Goal: Task Accomplishment & Management: Manage account settings

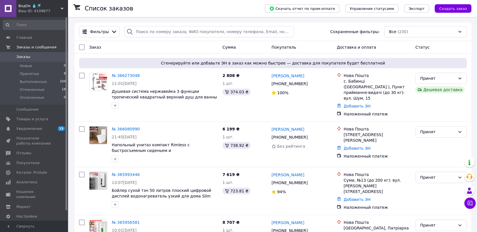
click at [41, 54] on link "Заказы 0" at bounding box center [34, 57] width 69 height 10
click at [310, 135] on icon at bounding box center [311, 136] width 3 height 3
click at [309, 135] on icon at bounding box center [311, 137] width 5 height 5
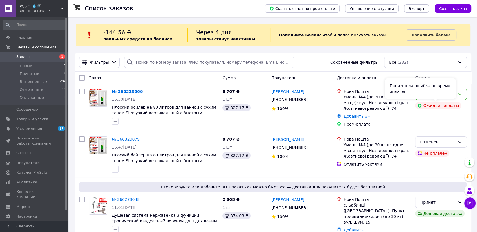
click at [436, 96] on div "Произошла ошибка во время оплаты" at bounding box center [420, 88] width 71 height 20
click at [273, 126] on div "Інна Лівандовська +380 93 056 50 97 100%" at bounding box center [302, 107] width 66 height 43
click at [130, 90] on link "№ 366329666" at bounding box center [127, 91] width 31 height 5
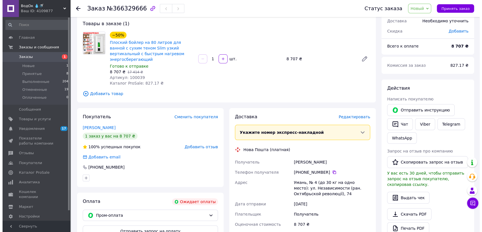
scroll to position [63, 0]
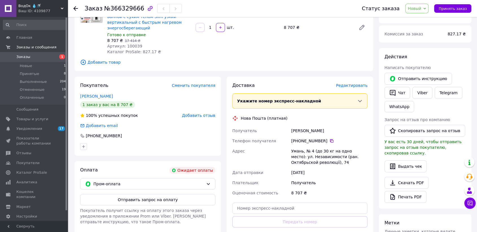
click at [356, 83] on span "Редактировать" at bounding box center [352, 85] width 32 height 5
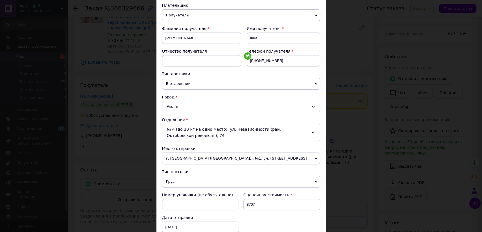
scroll to position [94, 0]
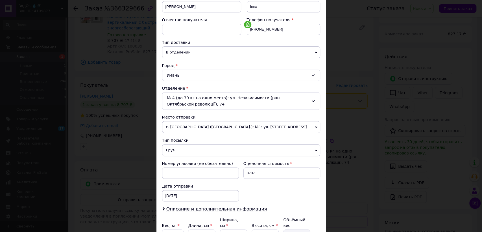
click at [200, 97] on div "№ 4 (до 30 кг на одно место): ул. Независимости (ран. Октябрьской революції), 74" at bounding box center [241, 101] width 158 height 18
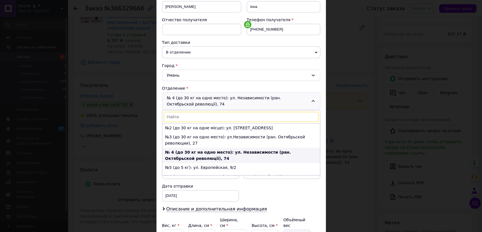
scroll to position [0, 0]
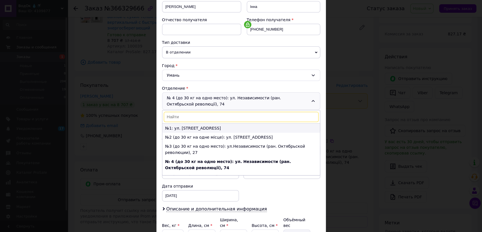
click at [199, 127] on li "№1: ул. Индустриальная, 14а" at bounding box center [241, 127] width 158 height 9
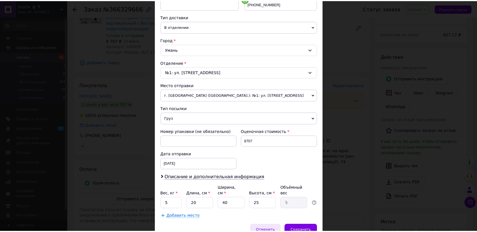
scroll to position [142, 0]
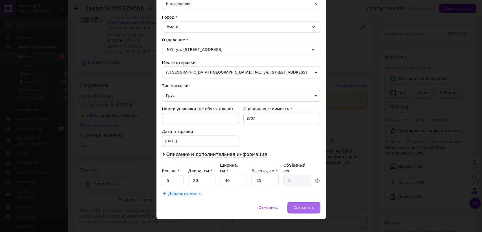
click at [297, 205] on div "Сохранить" at bounding box center [304, 207] width 32 height 11
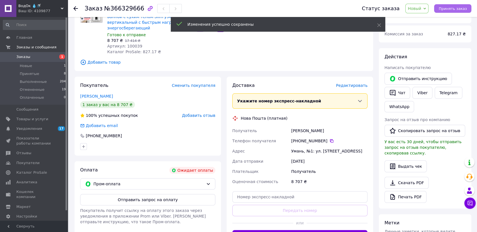
click at [450, 9] on span "Принять заказ" at bounding box center [453, 8] width 28 height 4
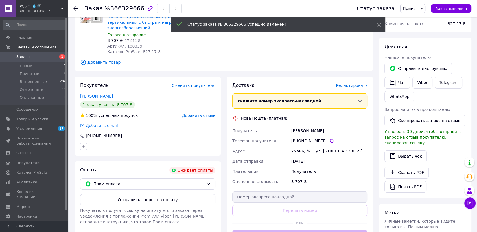
click at [37, 54] on link "Заказы 1" at bounding box center [34, 57] width 69 height 10
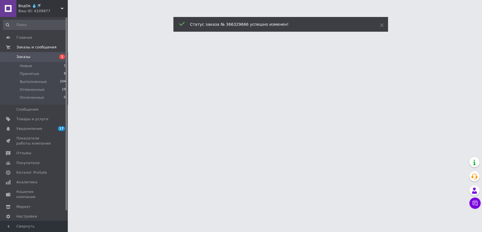
click at [382, 25] on div "Статус заказа № 366329666 успешно изменен!" at bounding box center [280, 24] width 215 height 15
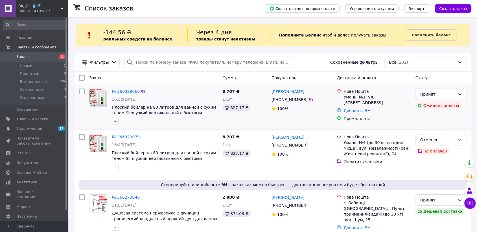
click at [128, 93] on link "№ 366329666" at bounding box center [126, 91] width 28 height 5
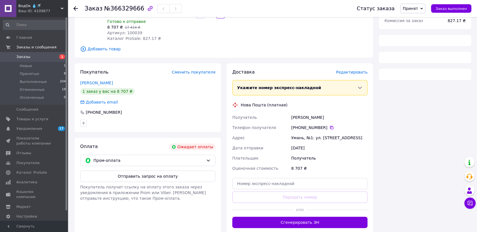
scroll to position [94, 0]
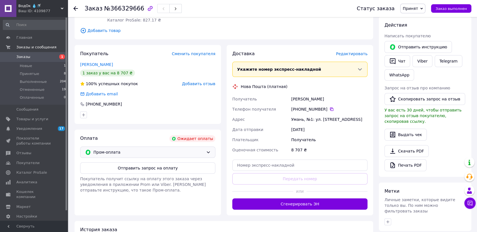
click at [156, 146] on div "Пром-оплата" at bounding box center [147, 151] width 135 height 11
click at [152, 116] on div "Покупатель Сменить покупателя Лівандовська Інна 1 заказ у вас на 8 707 ₴ 100% у…" at bounding box center [148, 84] width 147 height 79
click at [39, 57] on span "Заказы" at bounding box center [34, 56] width 36 height 5
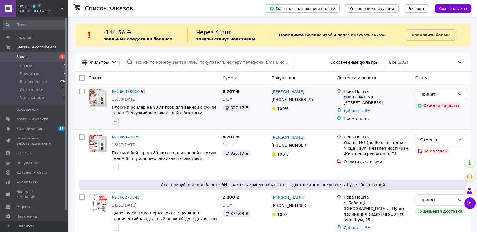
click at [154, 93] on div "№ 366329666" at bounding box center [164, 91] width 107 height 7
click at [157, 90] on div "№ 366329666" at bounding box center [164, 91] width 107 height 7
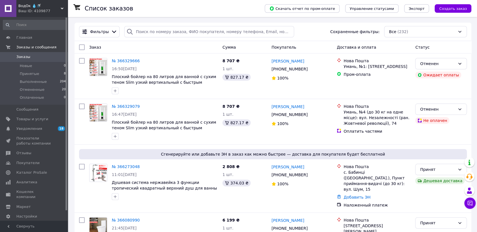
click at [28, 56] on span "Заказы" at bounding box center [34, 56] width 36 height 5
